Goal: Information Seeking & Learning: Check status

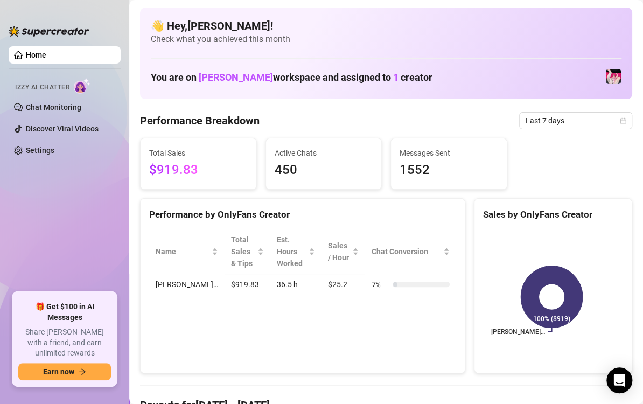
click at [203, 161] on span "$919.83" at bounding box center [198, 170] width 98 height 20
click at [619, 123] on icon "calendar" at bounding box center [622, 120] width 6 height 6
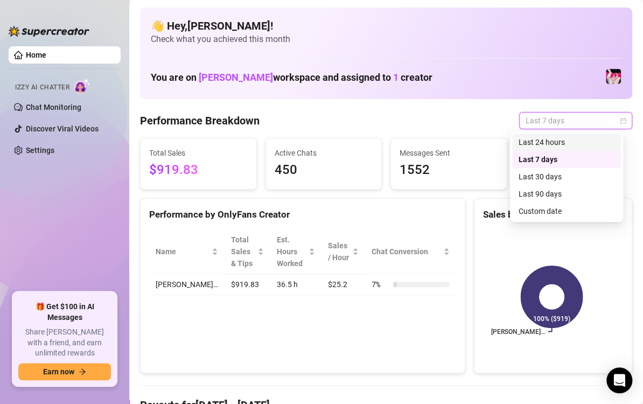
click at [540, 141] on div "Last 24 hours" at bounding box center [566, 142] width 96 height 12
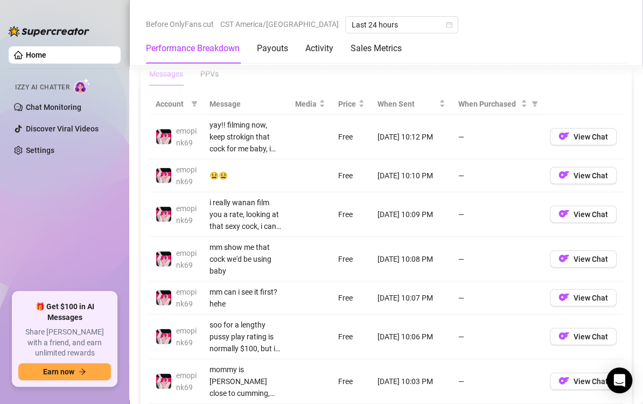
scroll to position [975, 0]
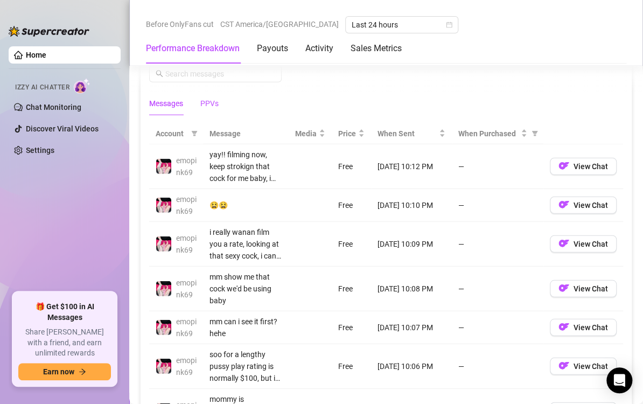
click at [210, 97] on div "PPVs" at bounding box center [209, 103] width 18 height 12
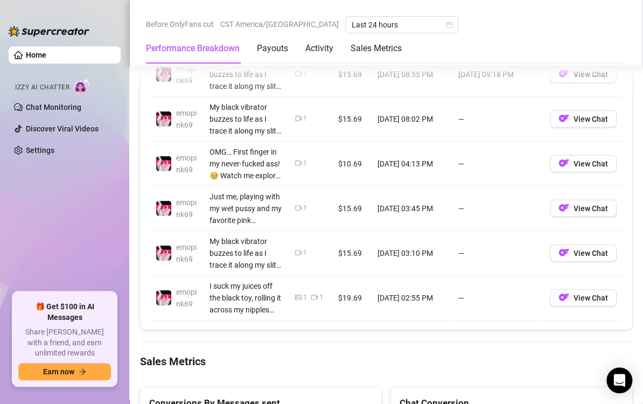
scroll to position [1131, 0]
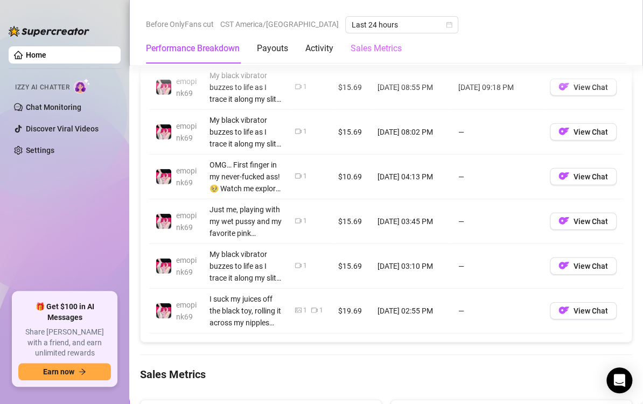
click at [369, 59] on div "Sales Metrics" at bounding box center [375, 48] width 51 height 30
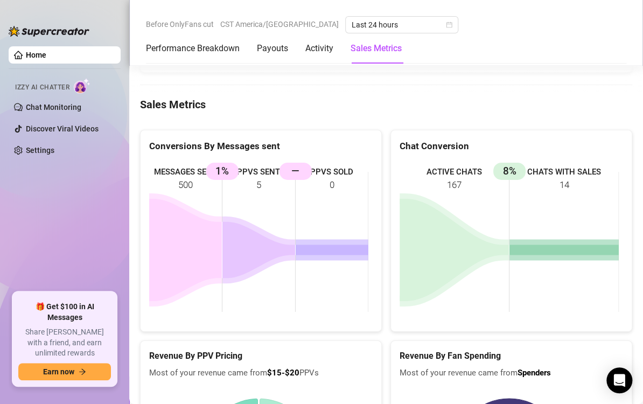
scroll to position [1423, 0]
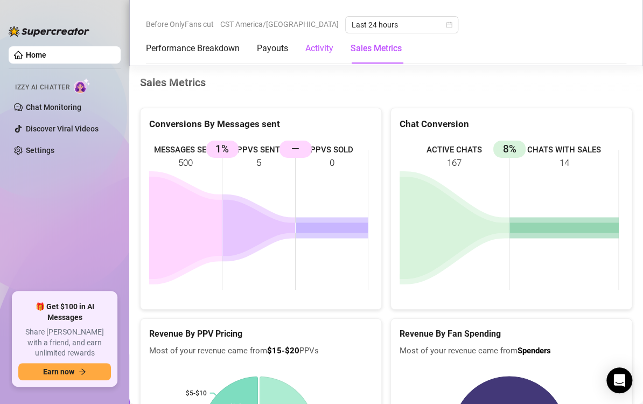
click at [322, 54] on div "Activity" at bounding box center [319, 48] width 28 height 13
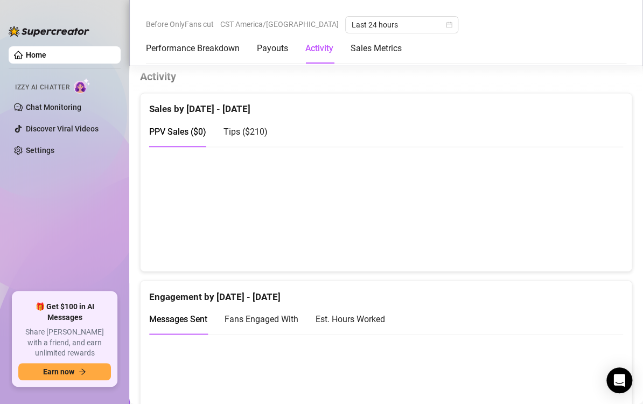
scroll to position [534, 0]
